Goal: Find specific fact: Find specific fact

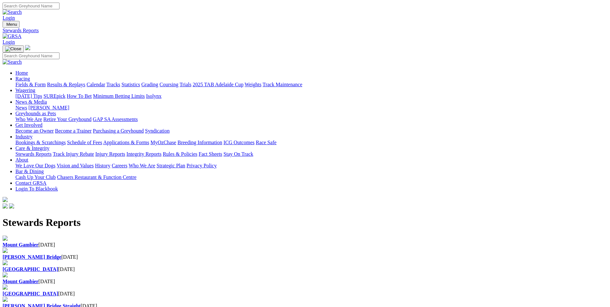
click at [59, 7] on input "Search" at bounding box center [31, 6] width 57 height 7
type input "artic giorl"
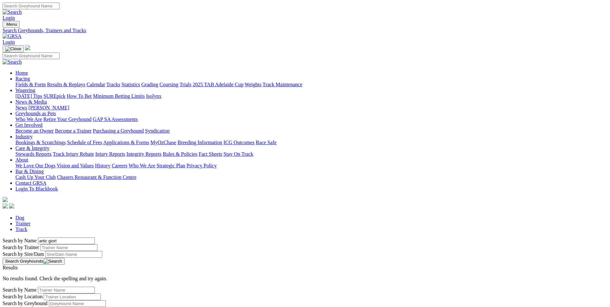
click at [59, 7] on input "Search" at bounding box center [31, 6] width 57 height 7
type input "artic girl"
click at [65, 258] on button "Search Greyhounds" at bounding box center [34, 261] width 62 height 7
click at [59, 6] on input "Search" at bounding box center [31, 6] width 57 height 7
type input "a"
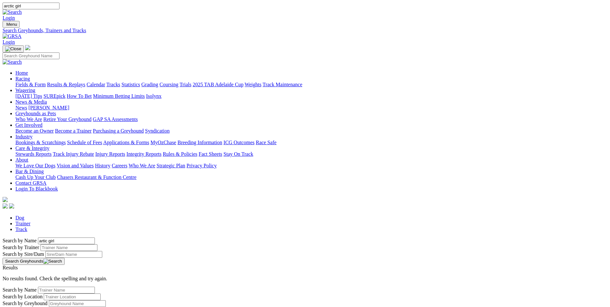
type input "arctic girl"
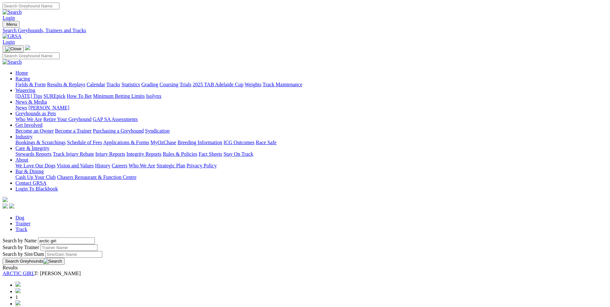
click at [34, 270] on link "ARCTIC GIRL" at bounding box center [19, 272] width 32 height 5
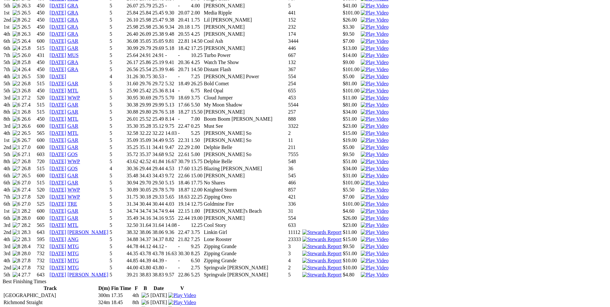
scroll to position [547, 0]
